Goal: Book appointment/travel/reservation

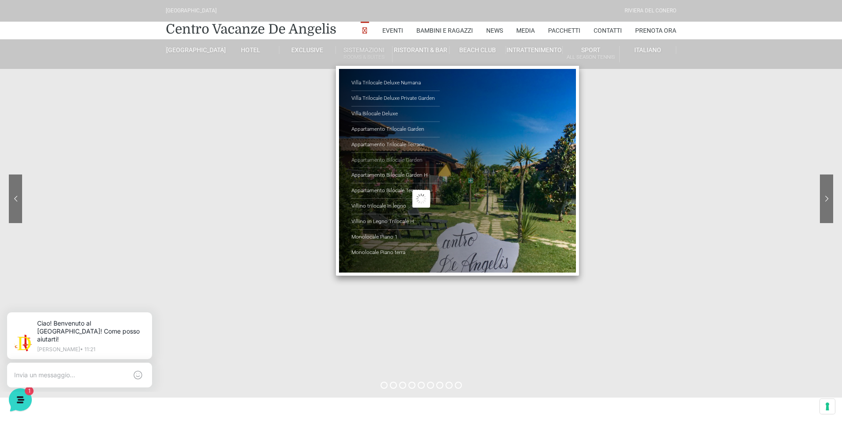
click at [398, 160] on link "Appartamento Bilocale Garden" at bounding box center [395, 160] width 88 height 15
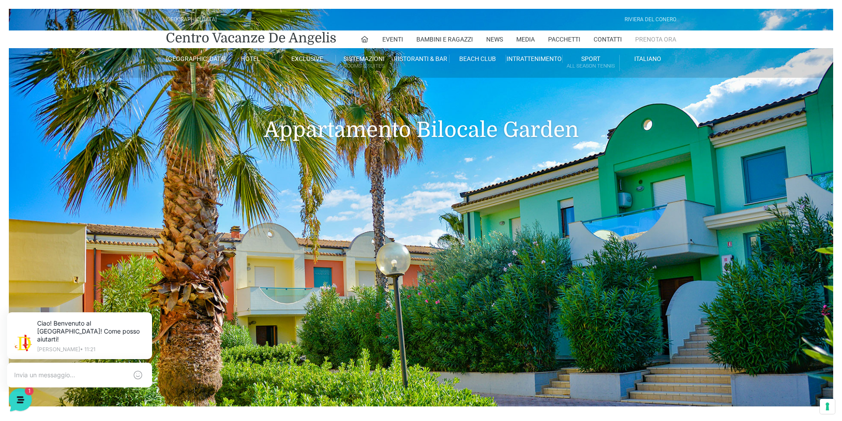
click at [641, 41] on link "Prenota Ora" at bounding box center [655, 40] width 41 height 18
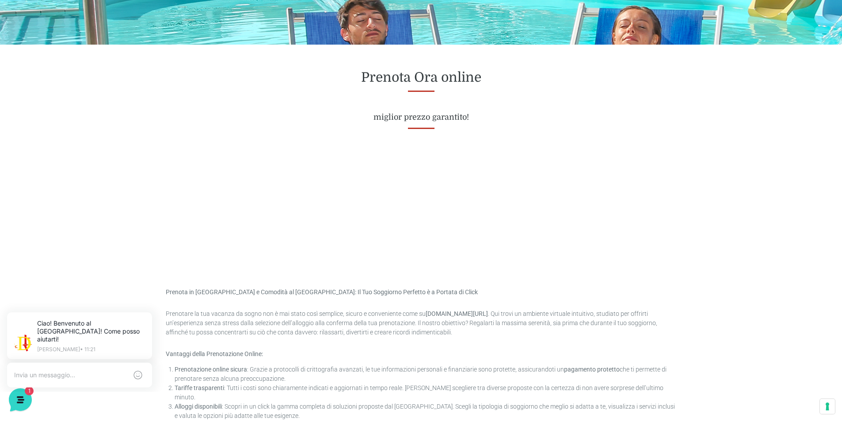
scroll to position [309, 0]
